Goal: Task Accomplishment & Management: Manage account settings

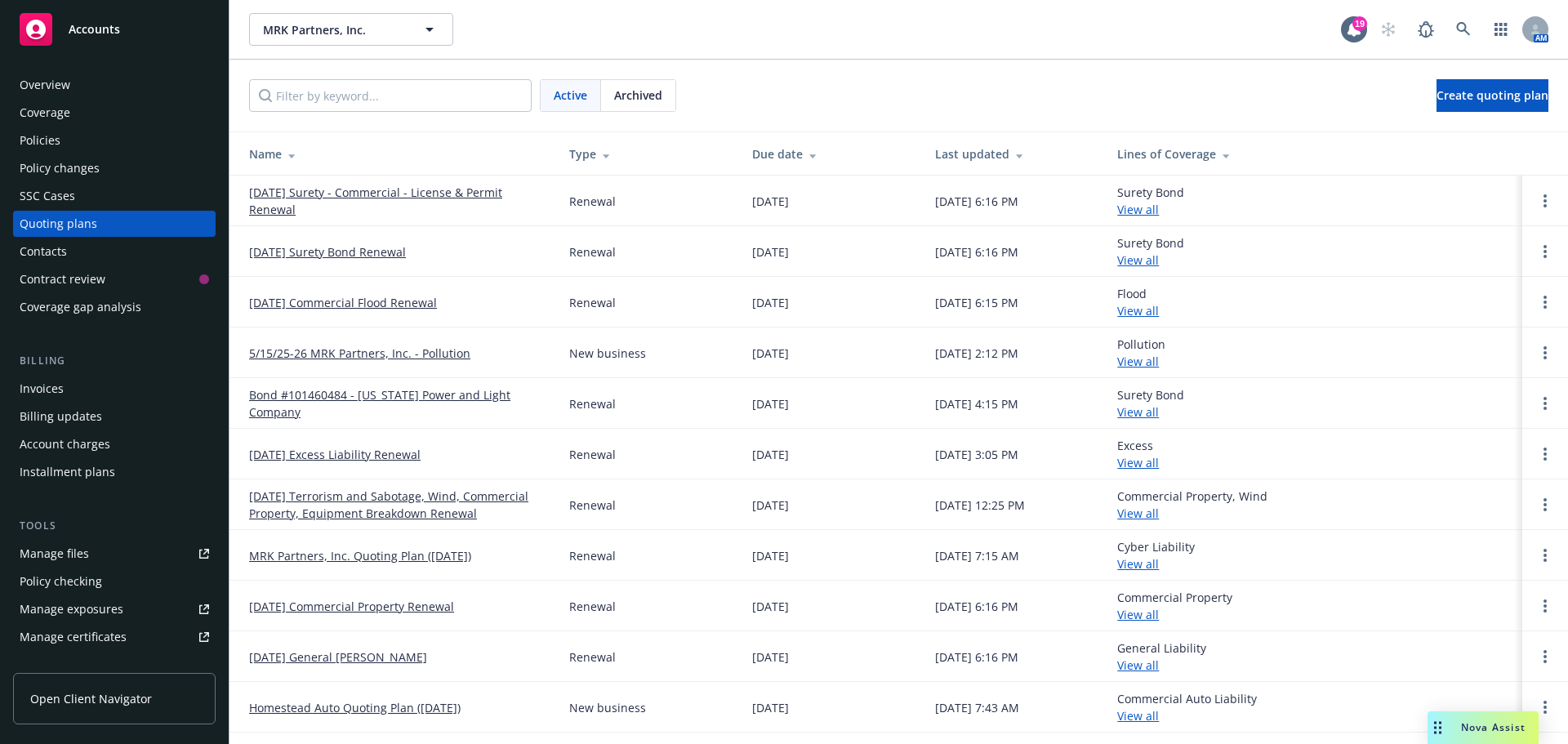
click at [1531, 463] on td at bounding box center [1545, 454] width 45 height 51
click at [1544, 457] on icon "Open options" at bounding box center [1545, 453] width 3 height 13
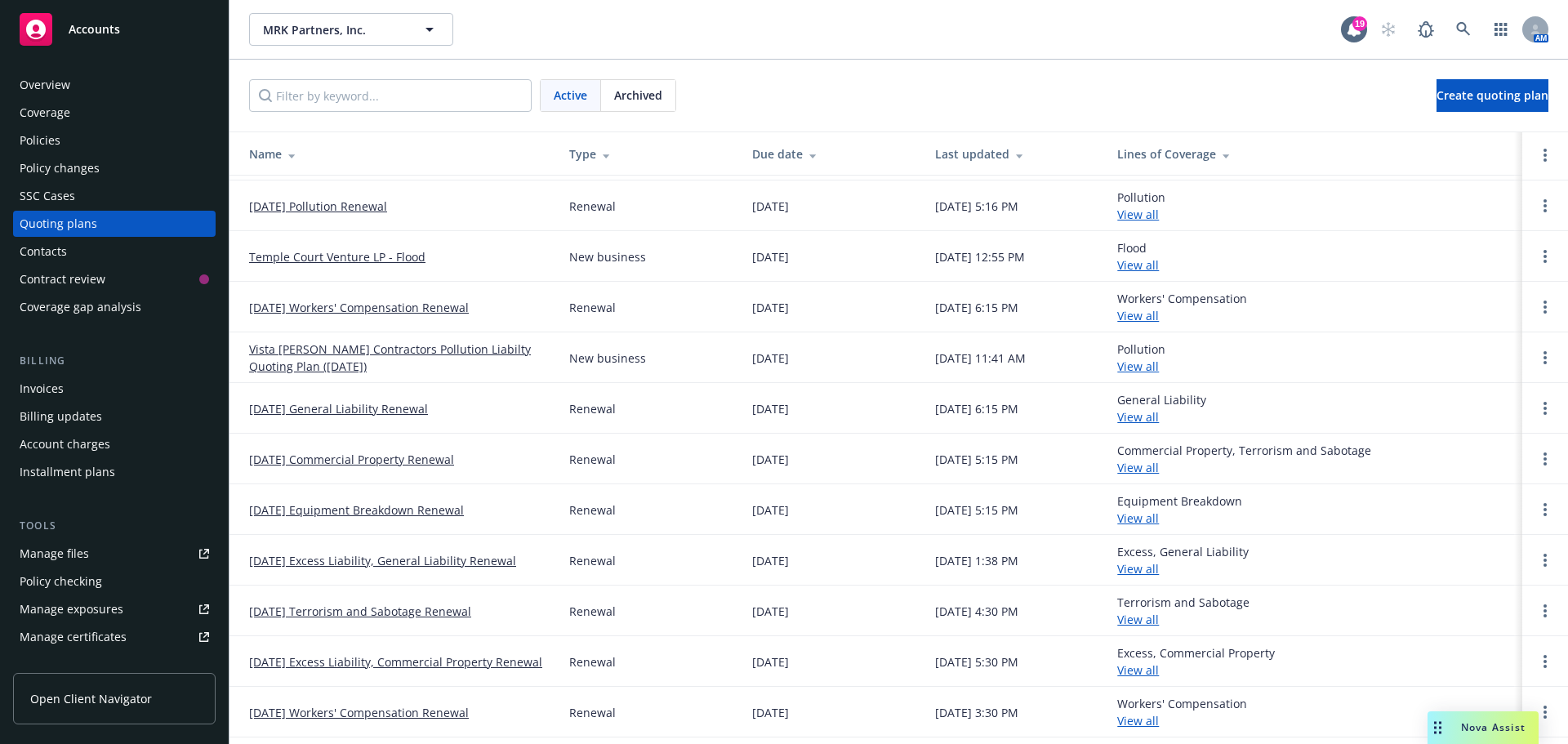
scroll to position [733, 0]
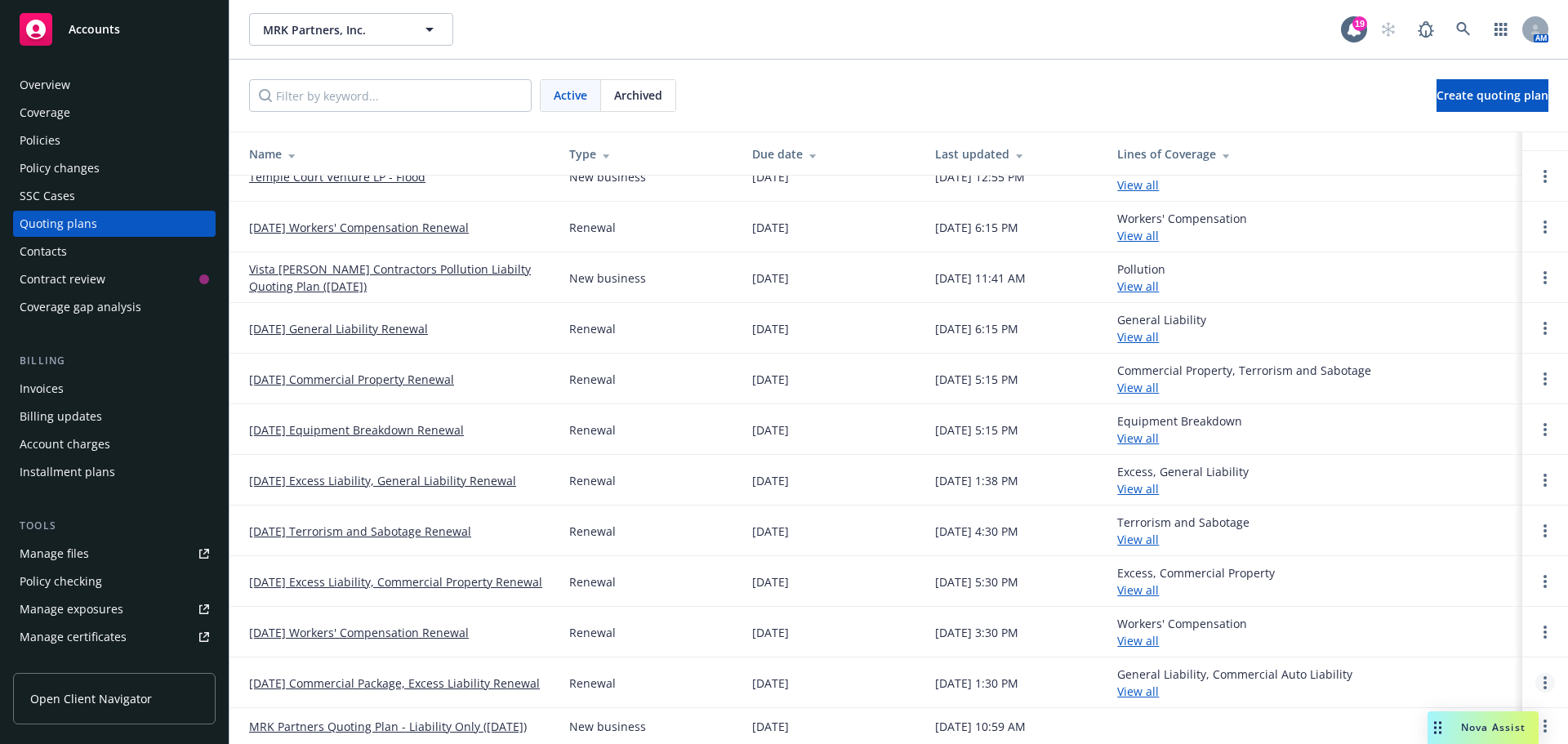
click at [1536, 682] on link "Open options" at bounding box center [1545, 682] width 19 height 19
click at [1458, 683] on link "Archive" at bounding box center [1449, 670] width 143 height 32
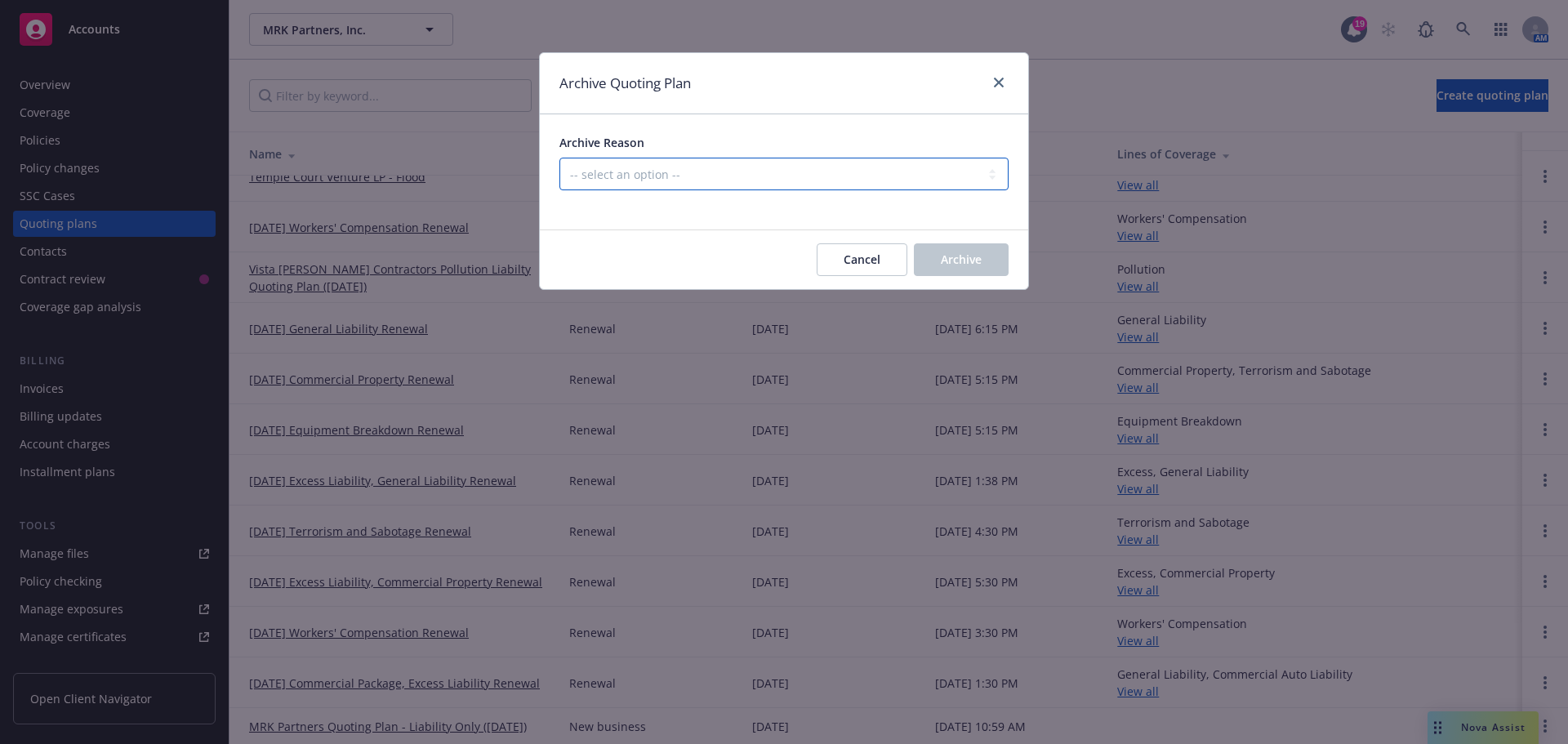
click at [973, 166] on select "-- select an option -- All policies in this renewal plan are auto-renewed Creat…" at bounding box center [784, 173] width 449 height 32
select select "ARCHIVED_RENEWAL_COMPLETED"
click at [560, 158] on select "-- select an option -- All policies in this renewal plan are auto-renewed Creat…" at bounding box center [784, 173] width 449 height 32
click at [988, 254] on button "Archive" at bounding box center [961, 259] width 95 height 32
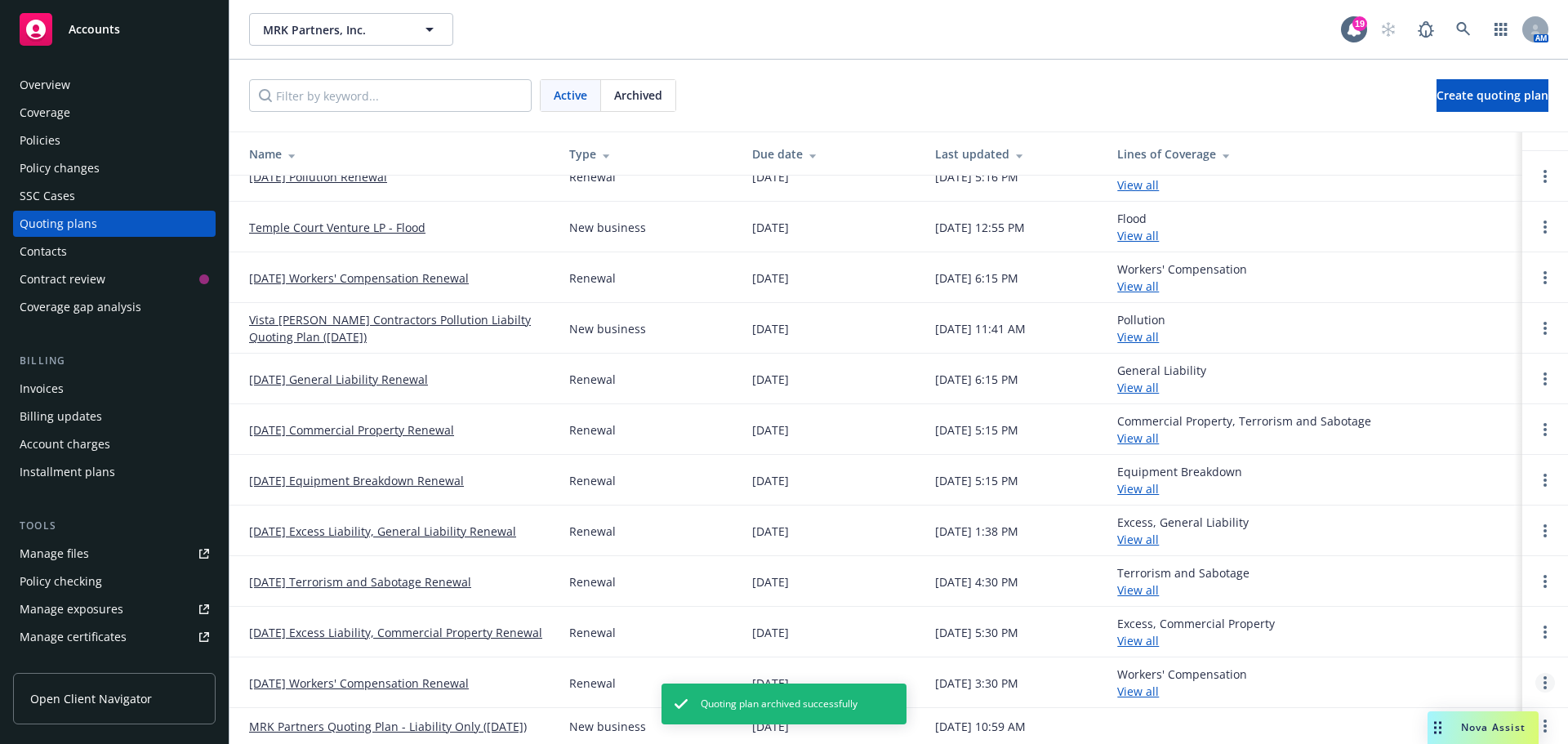
click at [1544, 680] on icon "Open options" at bounding box center [1545, 682] width 3 height 13
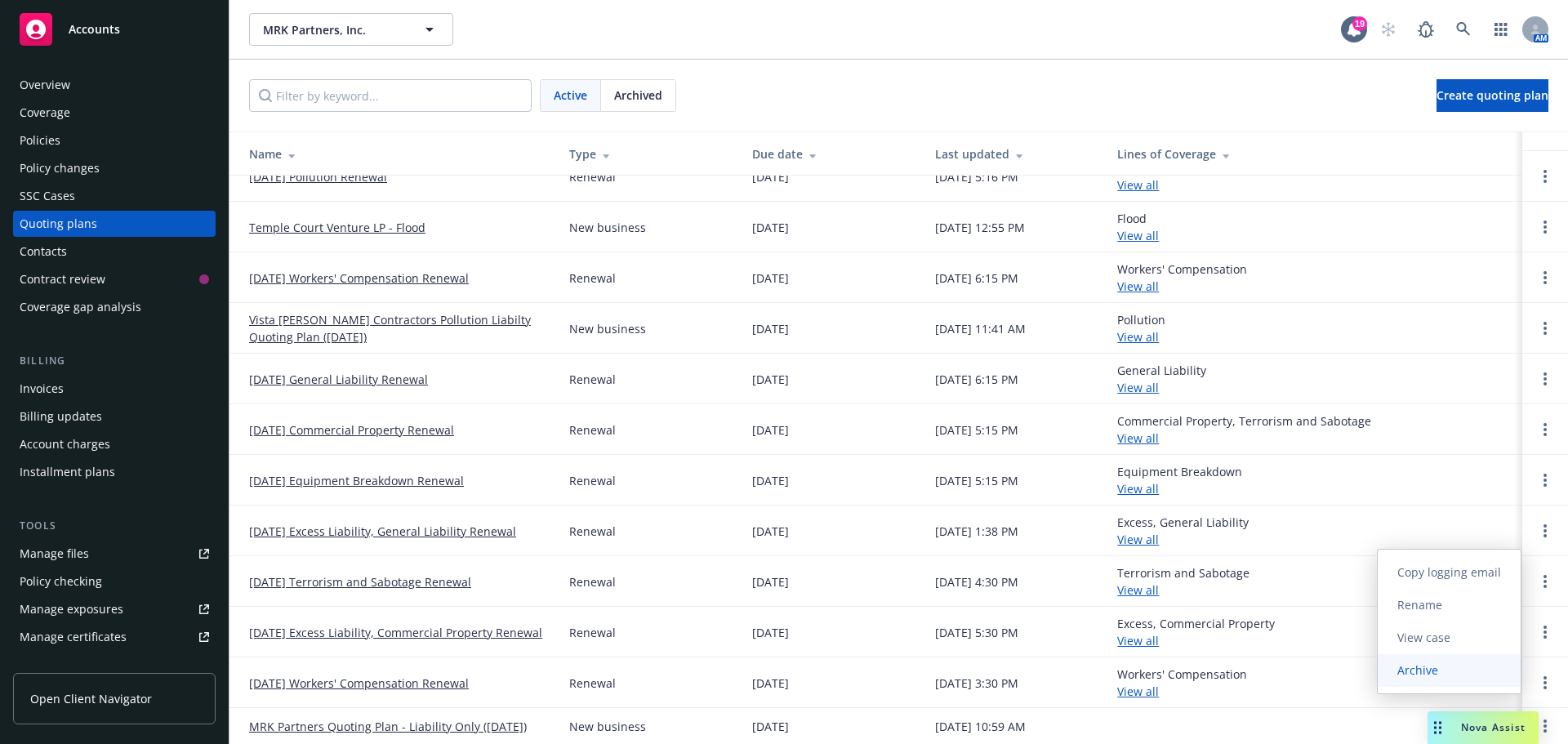
click at [1445, 680] on link "Archive" at bounding box center [1449, 670] width 143 height 32
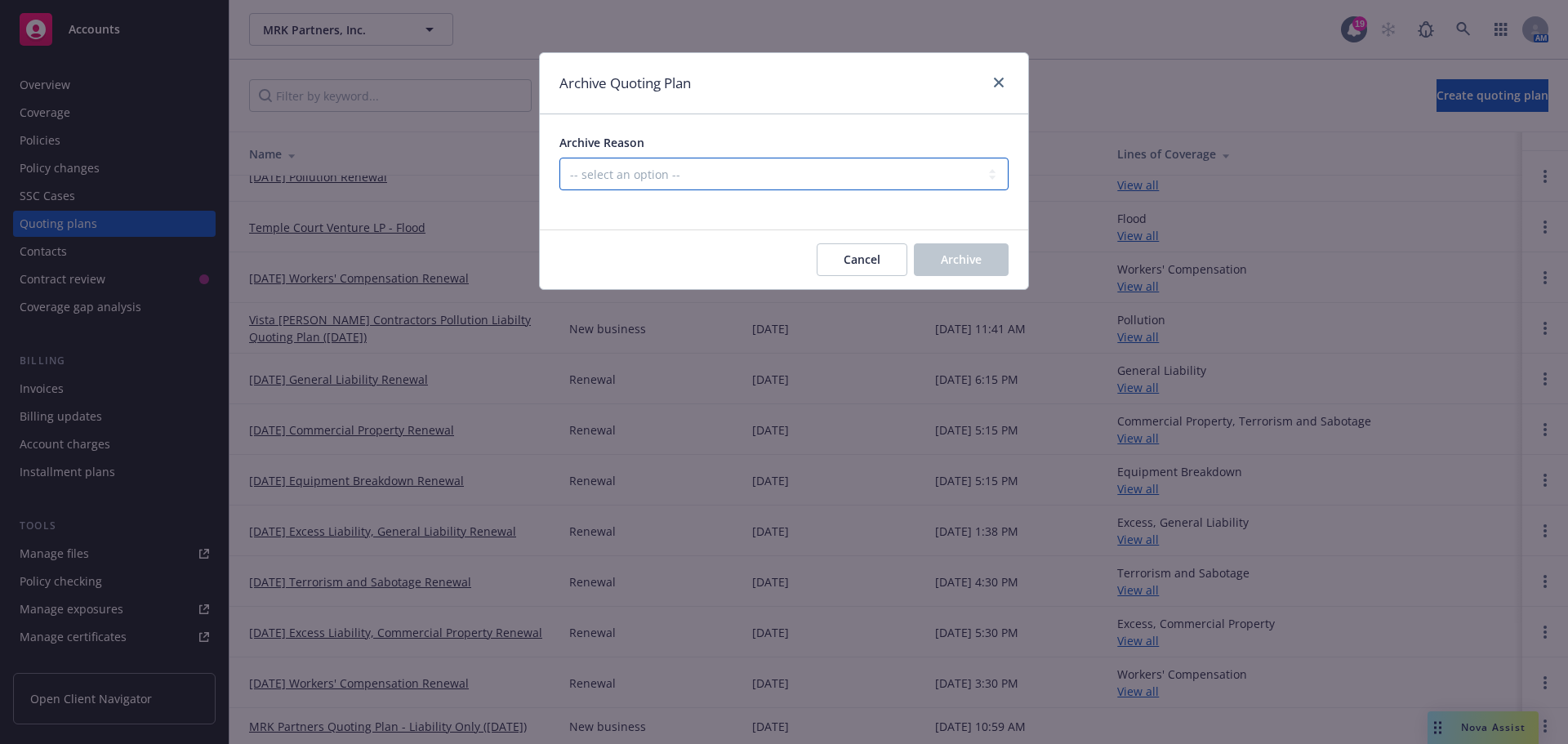
click at [994, 171] on select "-- select an option -- All policies in this renewal plan are auto-renewed Creat…" at bounding box center [784, 173] width 449 height 32
select select "ARCHIVED_RENEWAL_COMPLETED"
click at [560, 158] on select "-- select an option -- All policies in this renewal plan are auto-renewed Creat…" at bounding box center [784, 173] width 449 height 32
click at [955, 259] on span "Archive" at bounding box center [960, 260] width 41 height 16
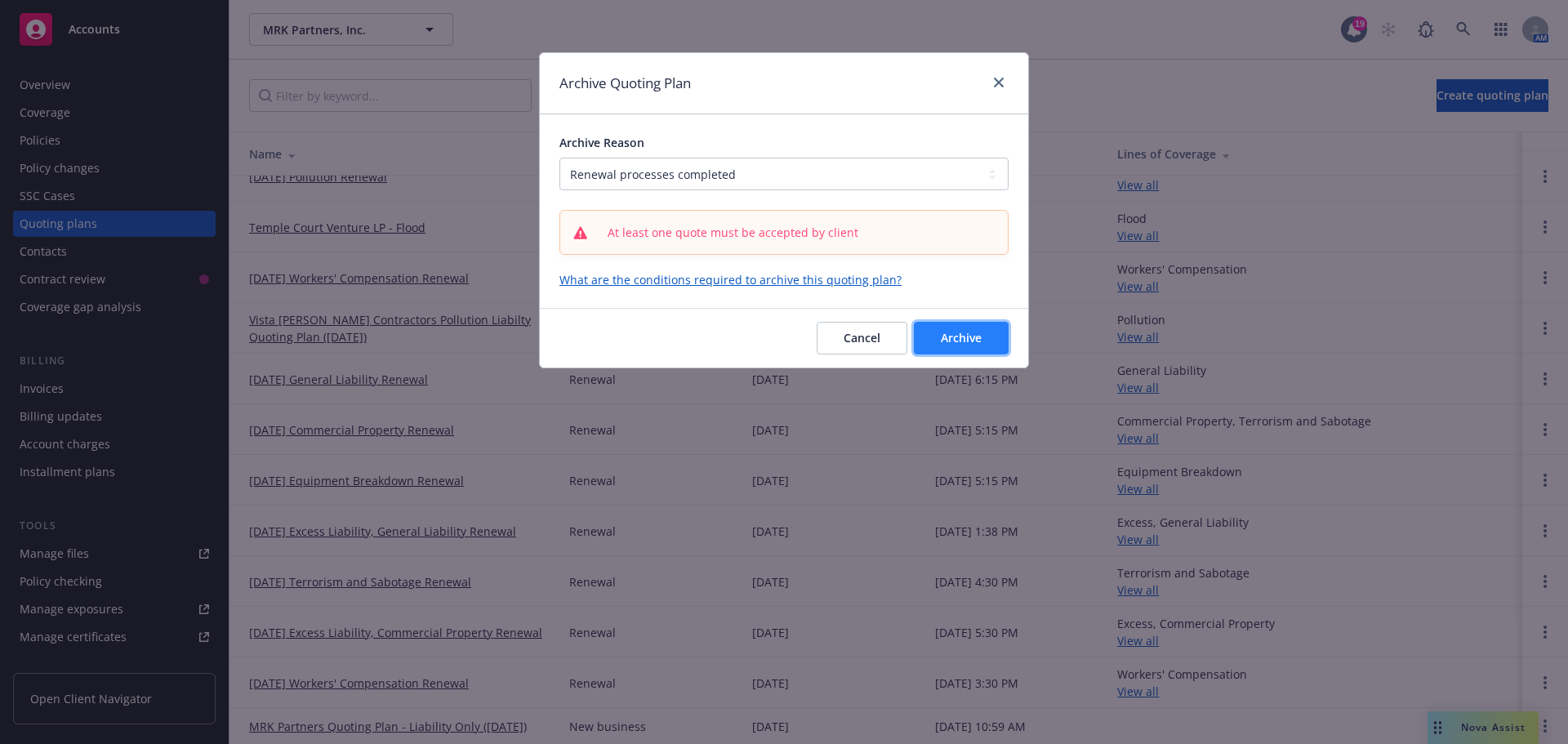
click at [940, 333] on span "Archive" at bounding box center [960, 338] width 41 height 16
click at [879, 279] on link "What are the conditions required to archive this quoting plan?" at bounding box center [784, 280] width 449 height 17
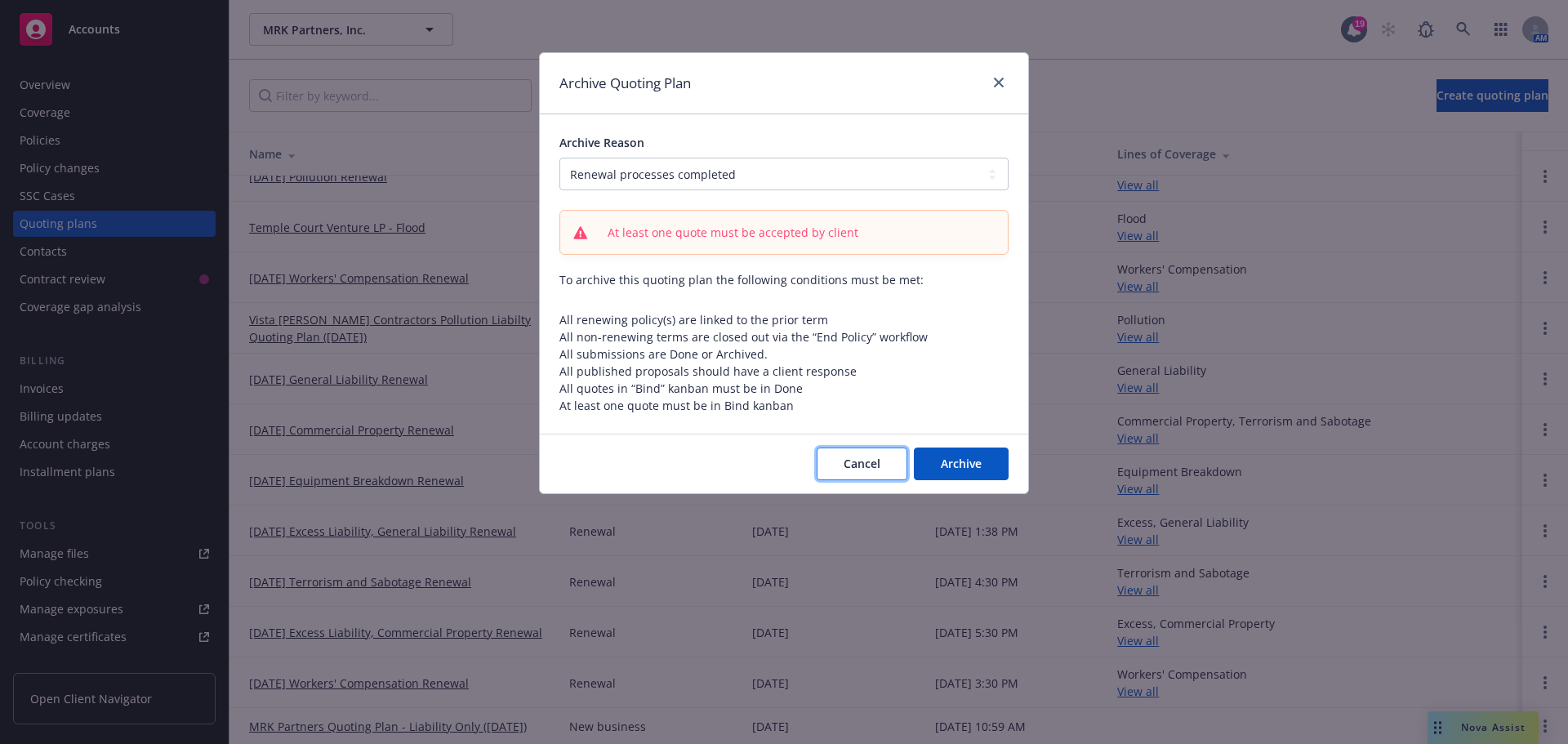
click at [888, 466] on button "Cancel" at bounding box center [862, 463] width 91 height 32
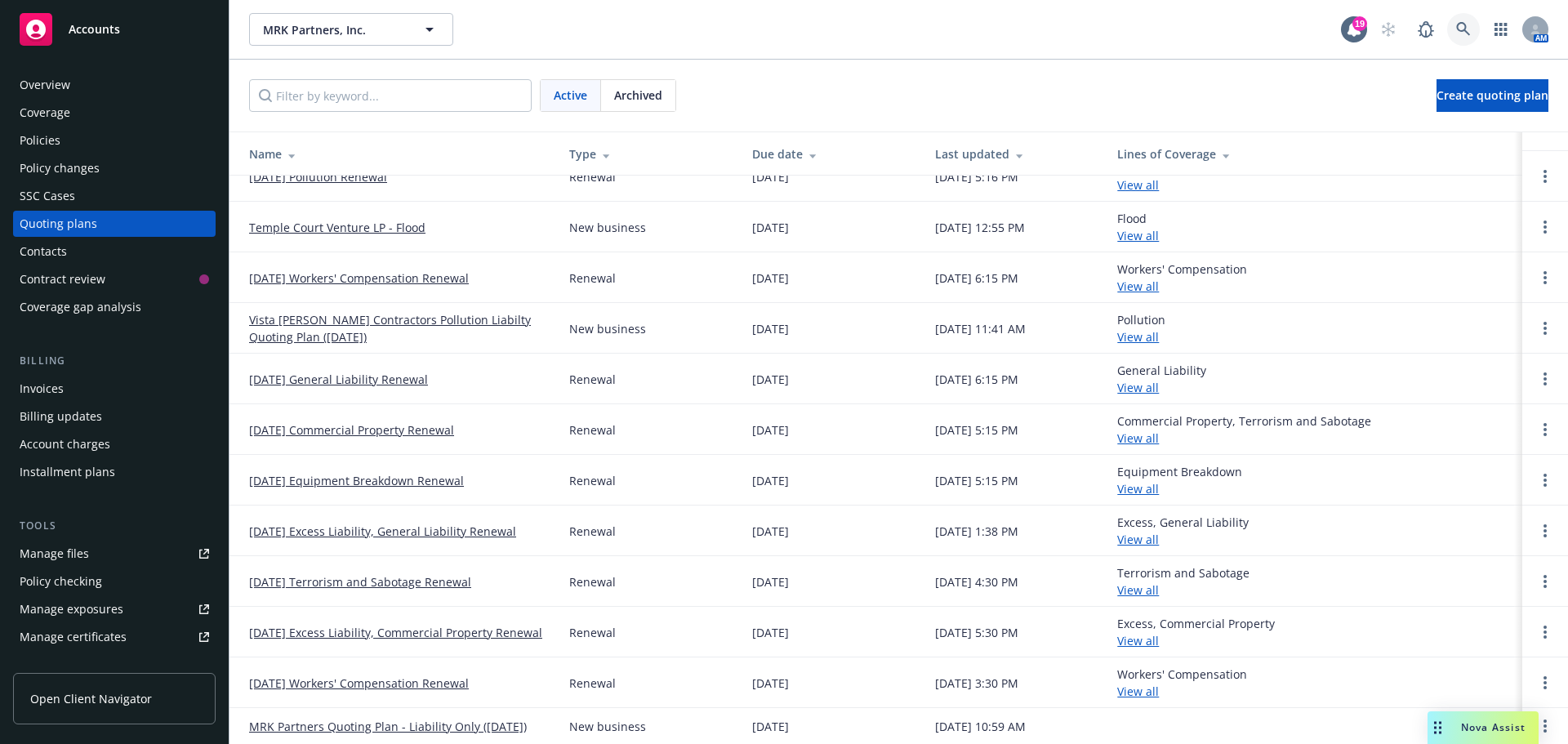
click at [1470, 30] on icon at bounding box center [1463, 29] width 15 height 15
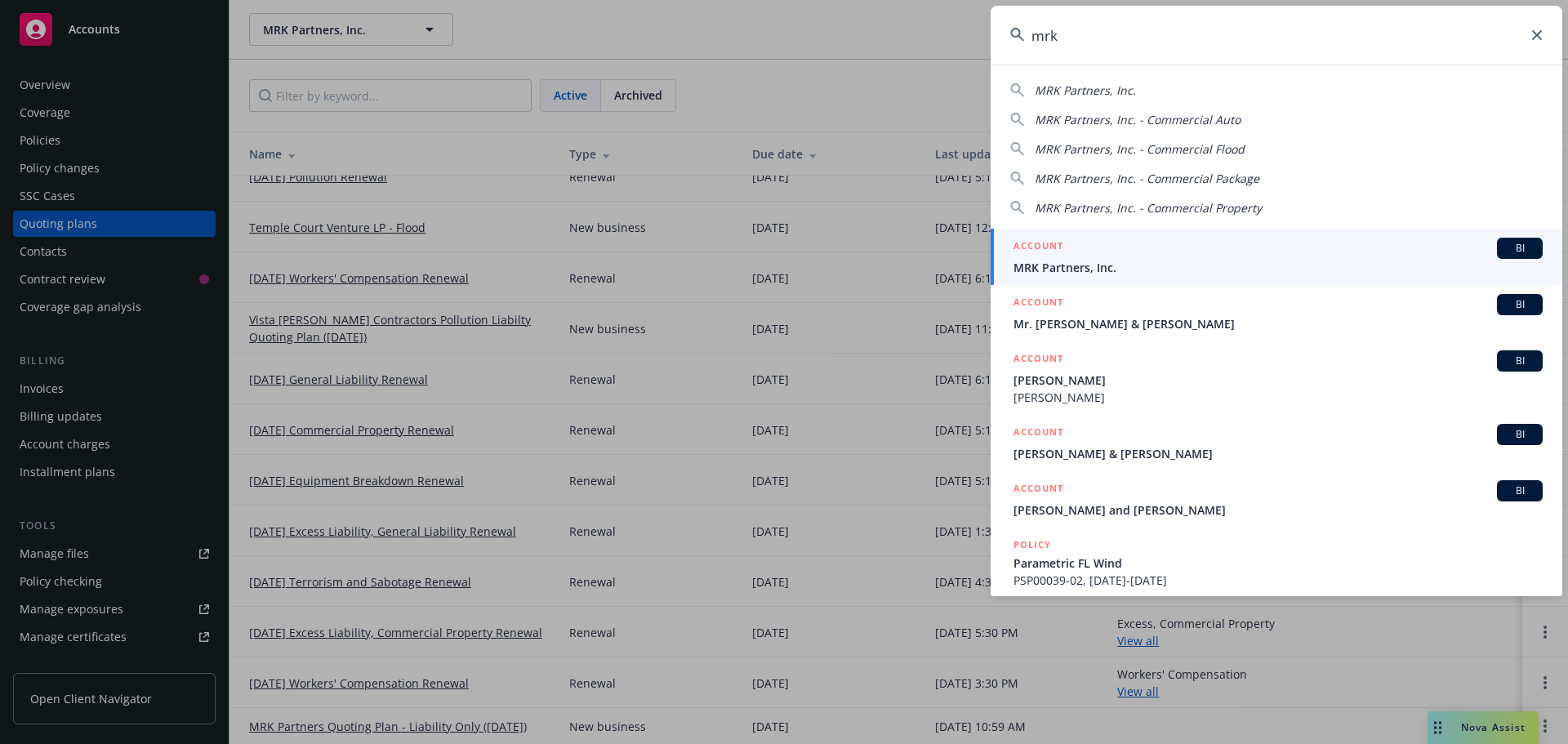
click at [1109, 98] on span "MRK Partners, Inc." at bounding box center [1085, 91] width 101 height 16
type input "MRK Partners, Inc."
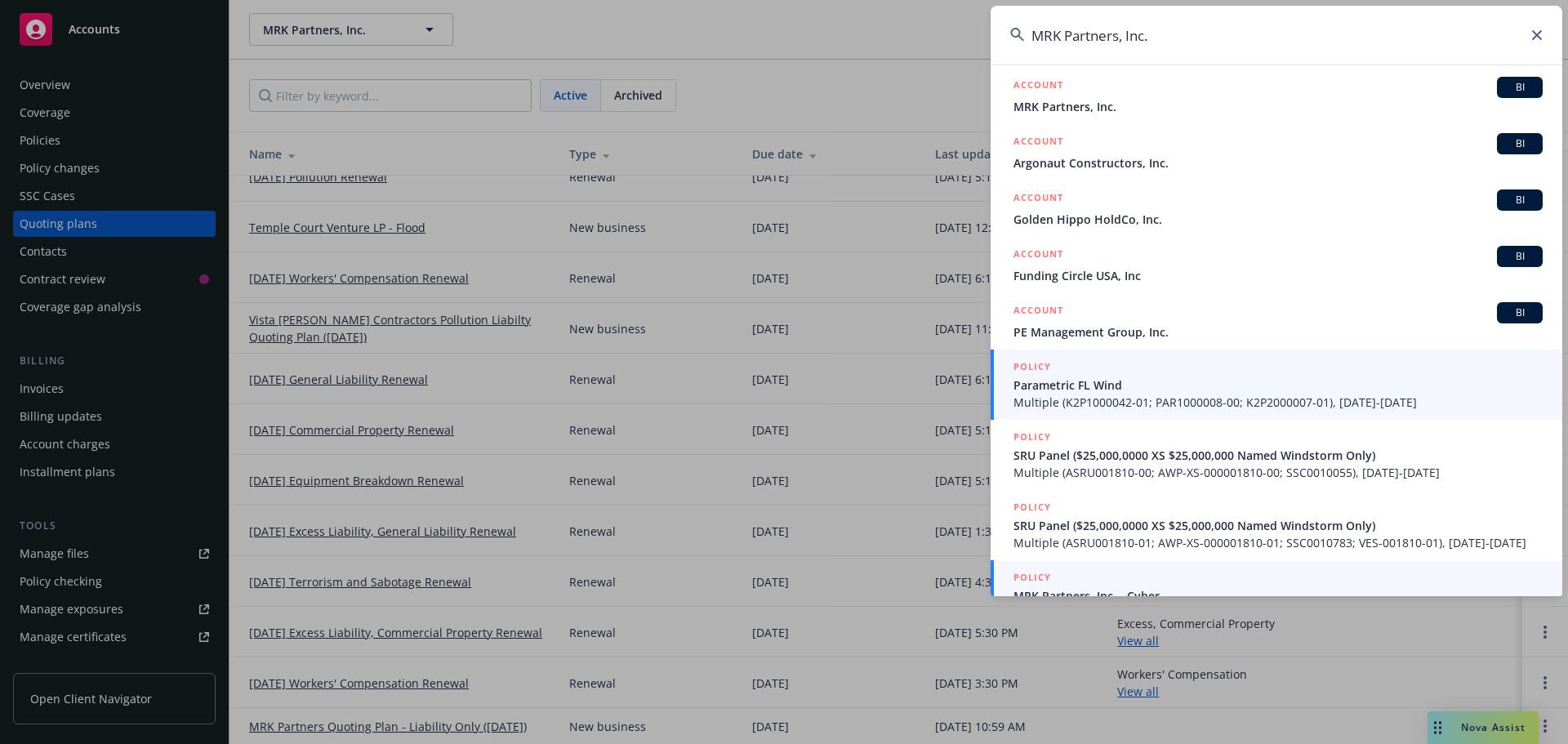
scroll to position [0, 0]
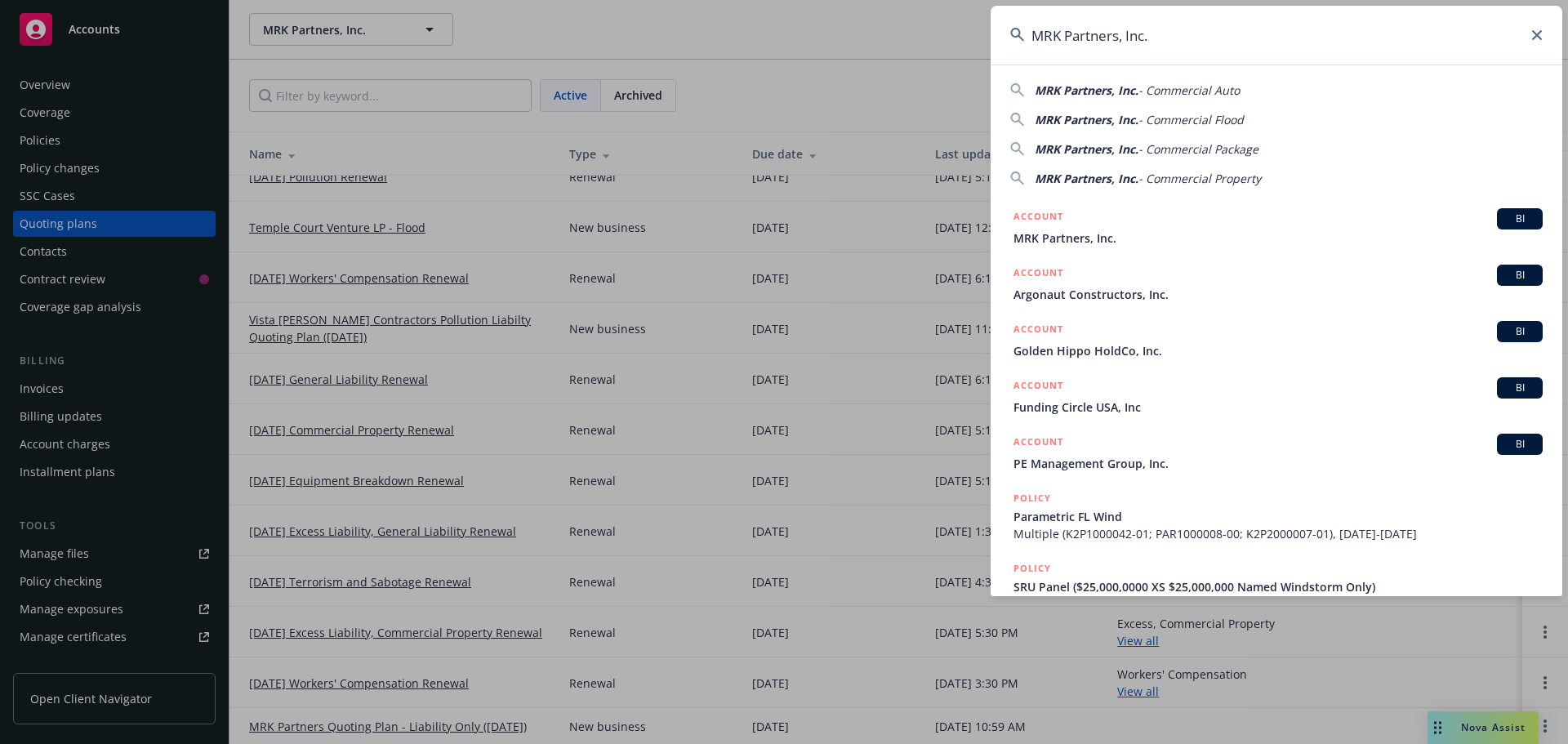
click at [1535, 31] on icon at bounding box center [1537, 35] width 10 height 10
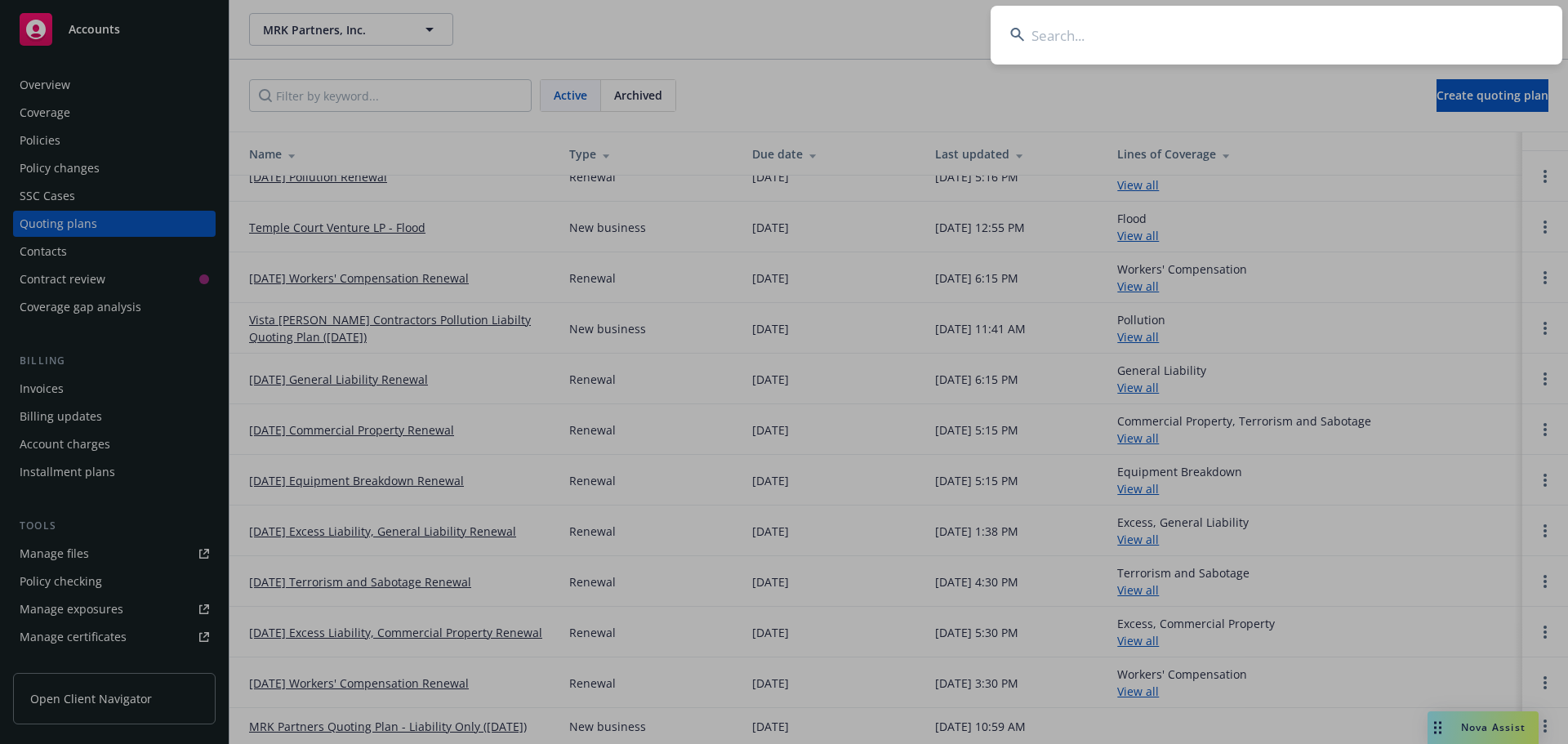
click at [1069, 54] on input at bounding box center [1277, 35] width 572 height 58
click at [1076, 38] on input at bounding box center [1277, 35] width 572 height 58
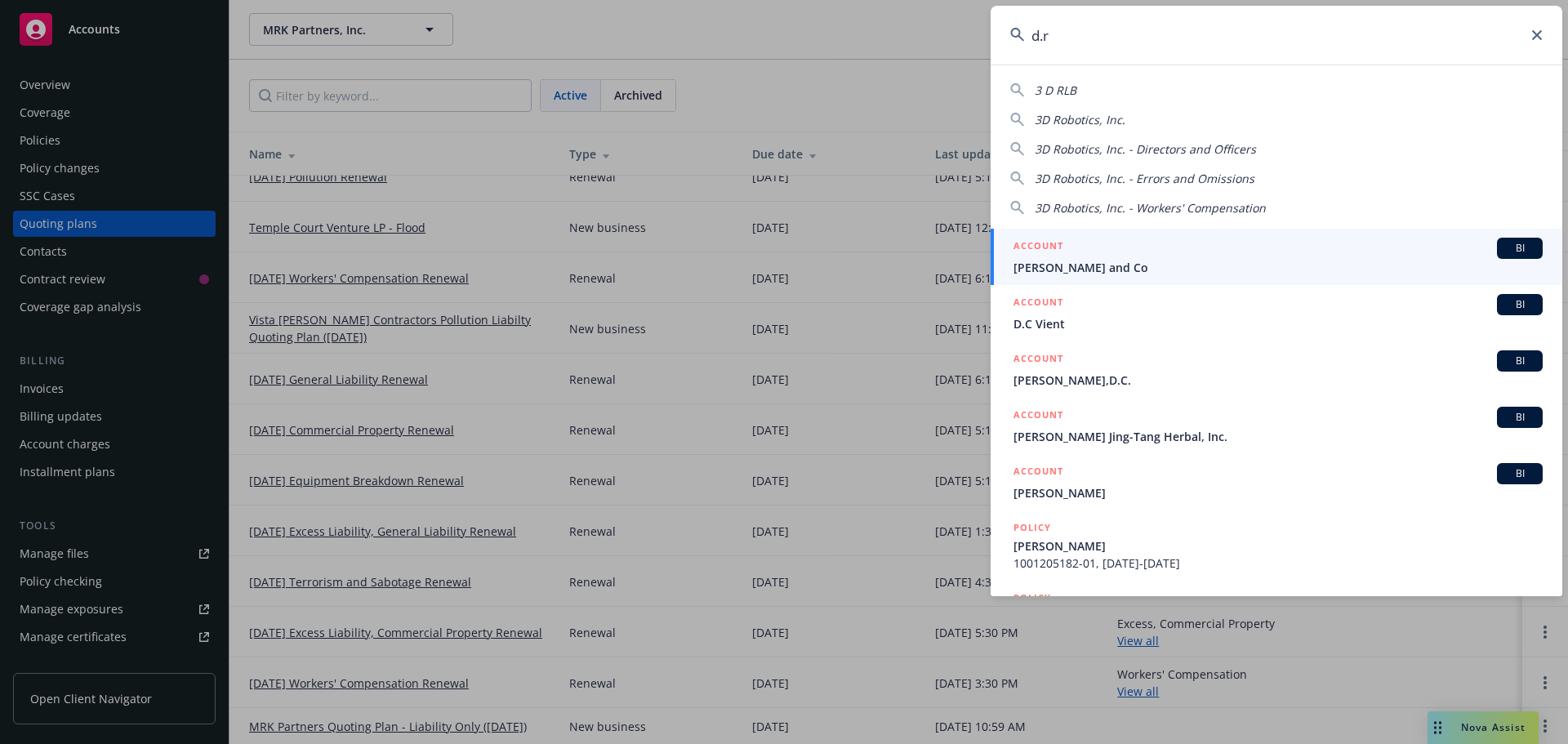
type input "d.r"
click at [1083, 270] on span "[PERSON_NAME] and Co" at bounding box center [1278, 267] width 529 height 17
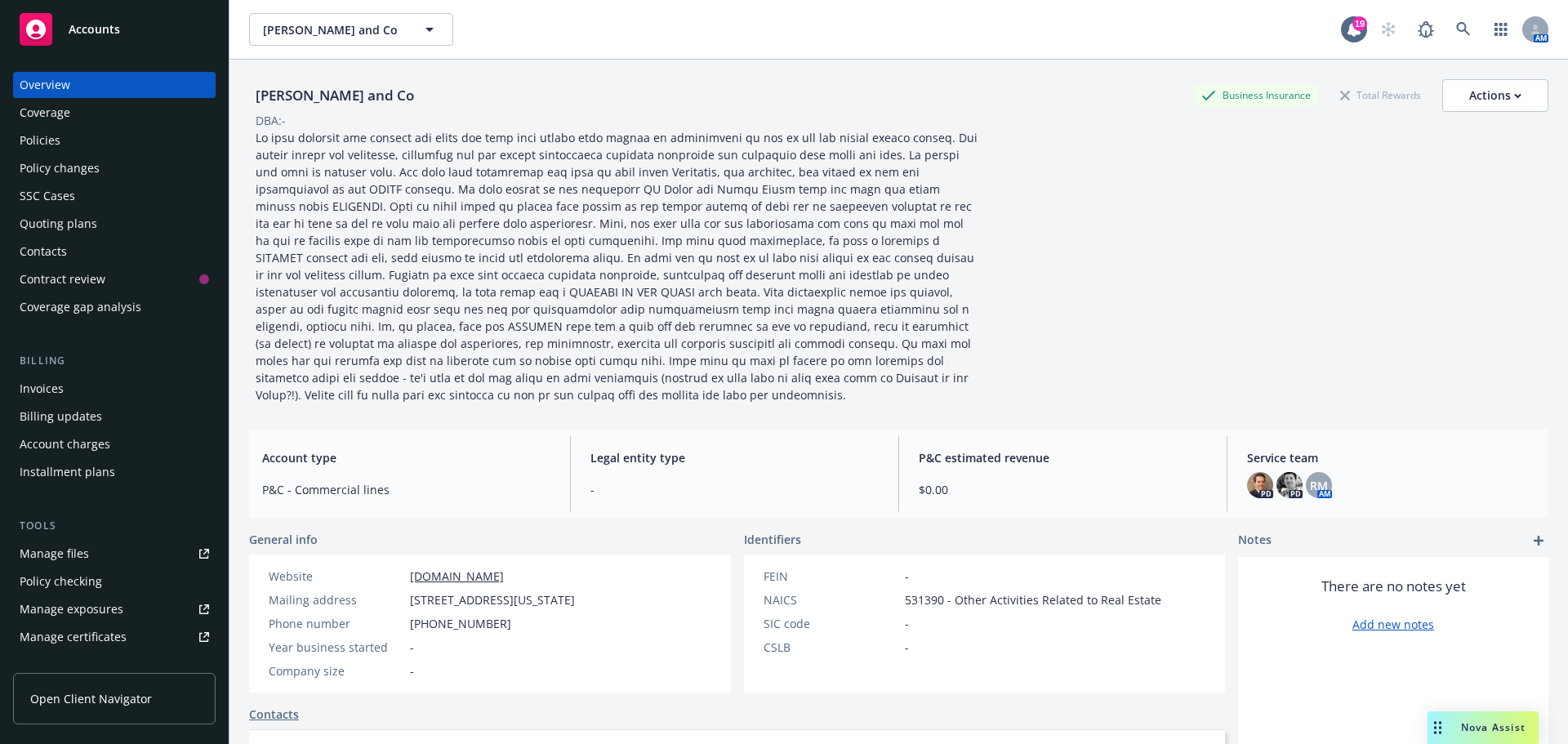
click at [74, 229] on div "Quoting plans" at bounding box center [58, 224] width 78 height 26
